Goal: Information Seeking & Learning: Learn about a topic

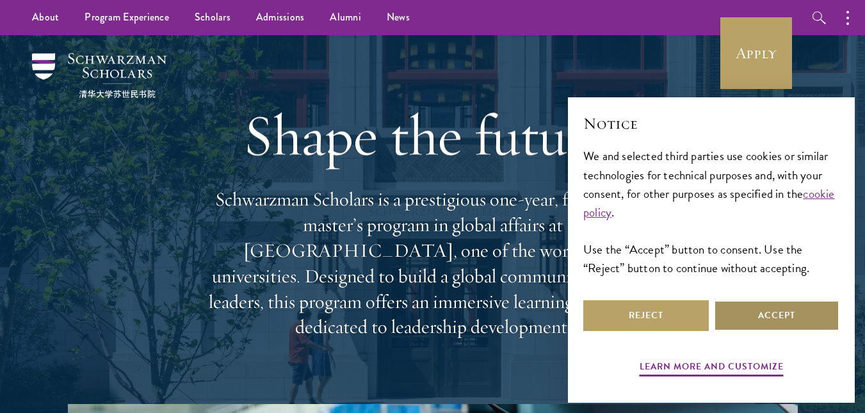
click at [753, 319] on button "Accept" at bounding box center [776, 315] width 125 height 31
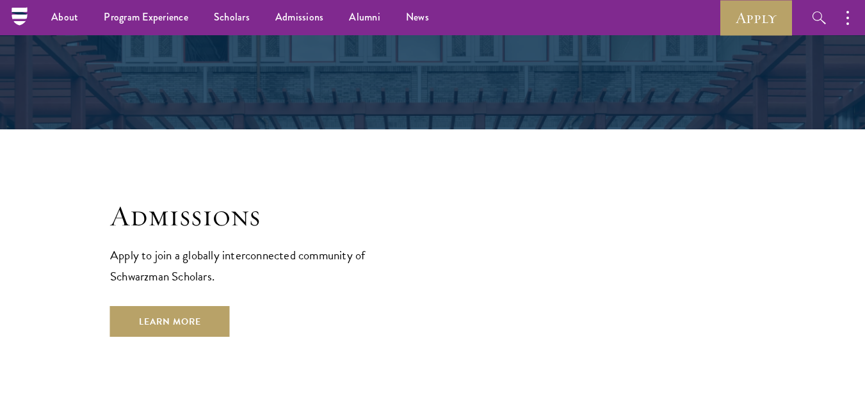
scroll to position [2014, 0]
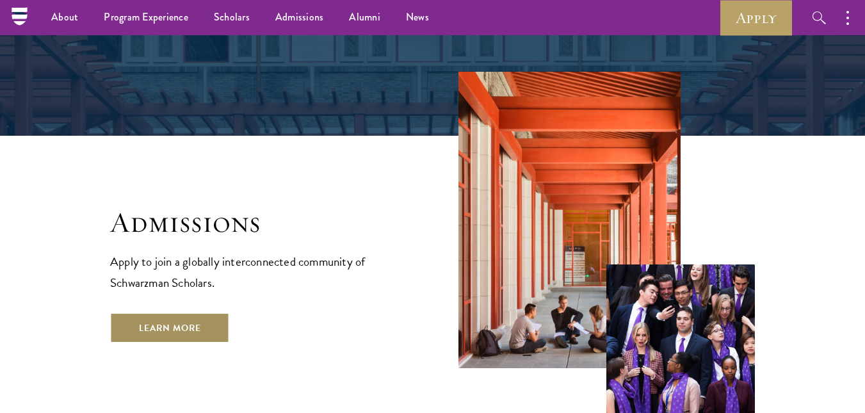
click at [169, 312] on link "Learn More" at bounding box center [170, 327] width 120 height 31
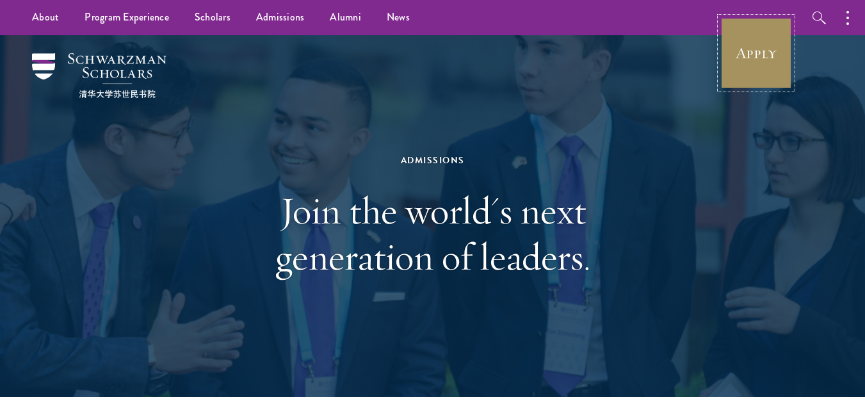
click at [775, 61] on link "Apply" at bounding box center [756, 53] width 72 height 72
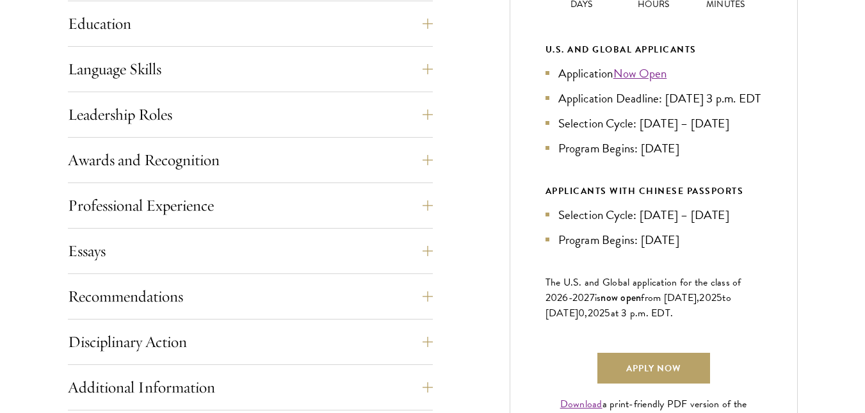
scroll to position [699, 0]
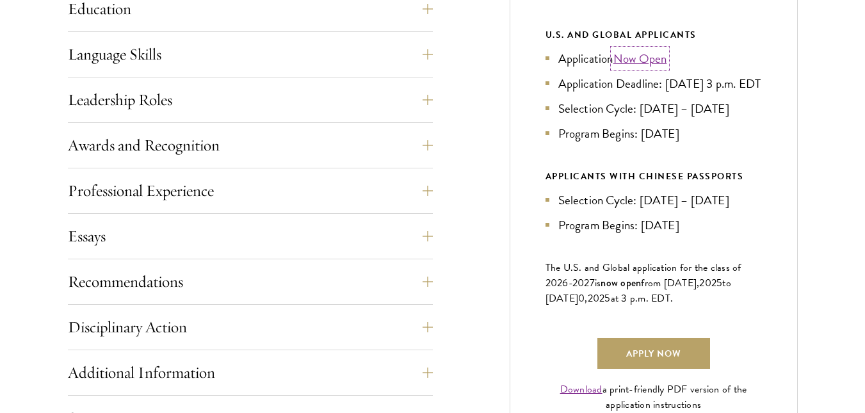
click at [627, 56] on link "Now Open" at bounding box center [640, 58] width 54 height 19
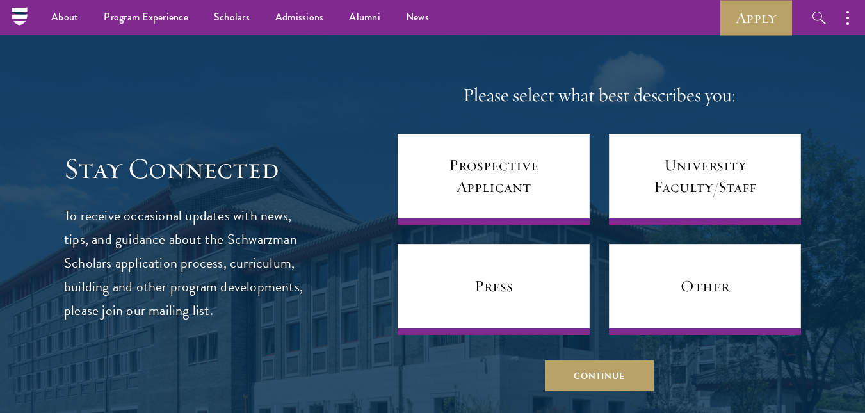
scroll to position [5142, 0]
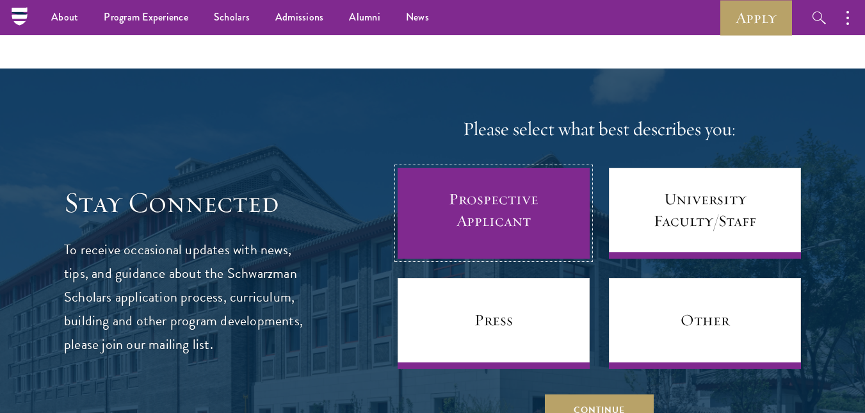
click at [546, 202] on link "Prospective Applicant" at bounding box center [494, 213] width 192 height 91
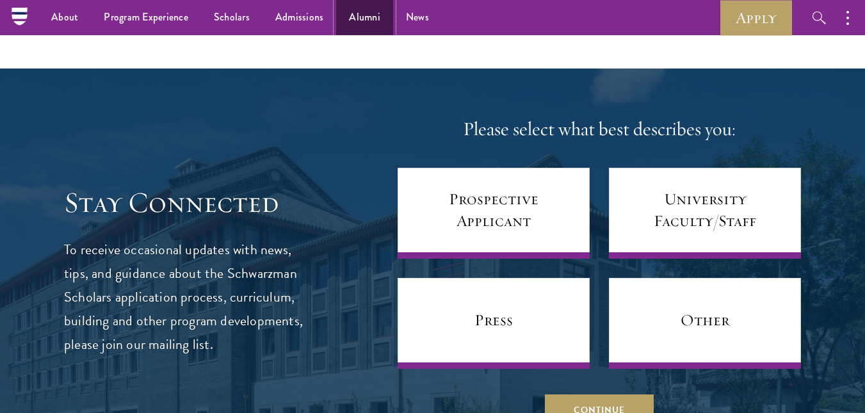
click at [348, 17] on link "Alumni" at bounding box center [364, 17] width 57 height 35
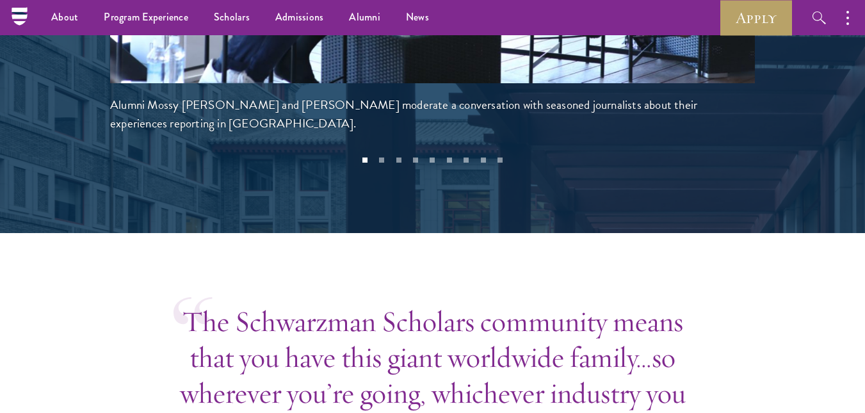
scroll to position [3122, 0]
